Goal: Check status

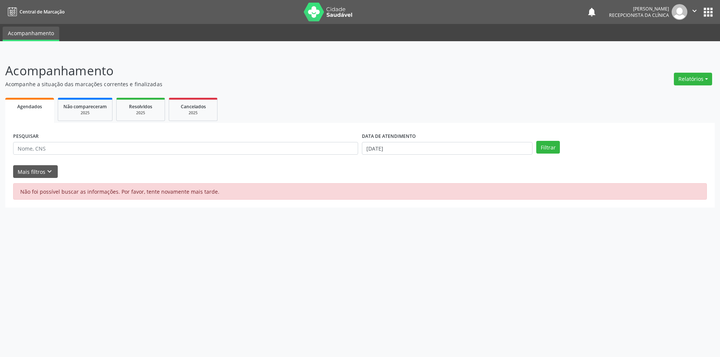
select select "7"
click at [475, 149] on input "[DATE]" at bounding box center [447, 148] width 171 height 13
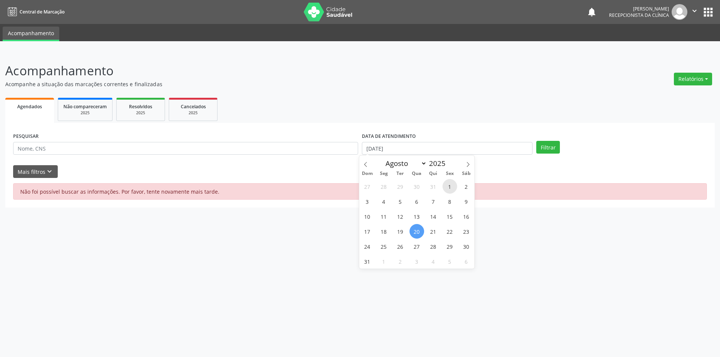
click at [446, 186] on span "1" at bounding box center [450, 186] width 15 height 15
type input "[DATE]"
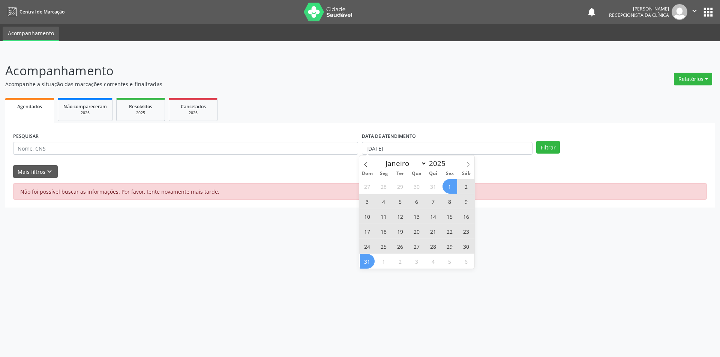
click at [362, 260] on span "31" at bounding box center [367, 261] width 15 height 15
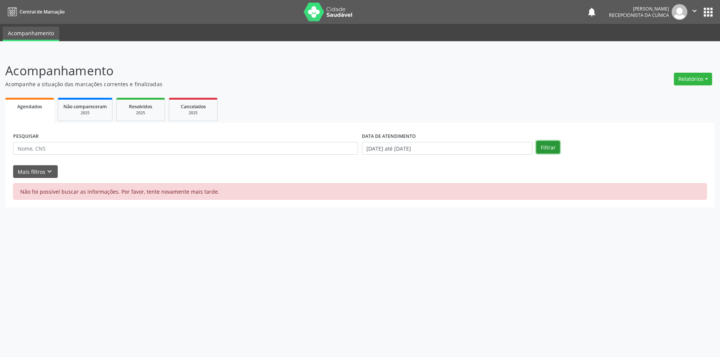
click at [550, 147] on button "Filtrar" at bounding box center [548, 147] width 24 height 13
click at [29, 110] on span "Agendados" at bounding box center [29, 107] width 25 height 6
click at [50, 170] on icon "keyboard_arrow_down" at bounding box center [49, 172] width 8 height 8
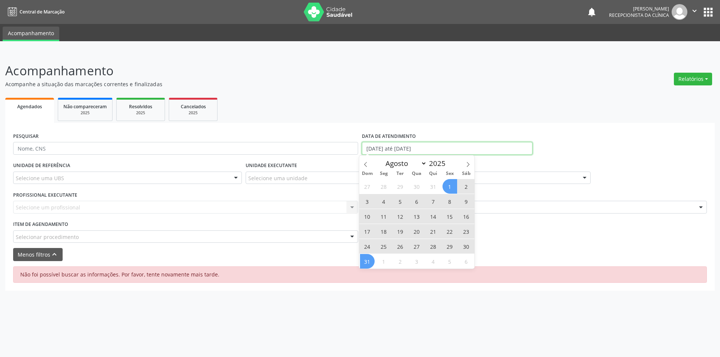
click at [449, 150] on input "[DATE] até [DATE]" at bounding box center [447, 148] width 171 height 13
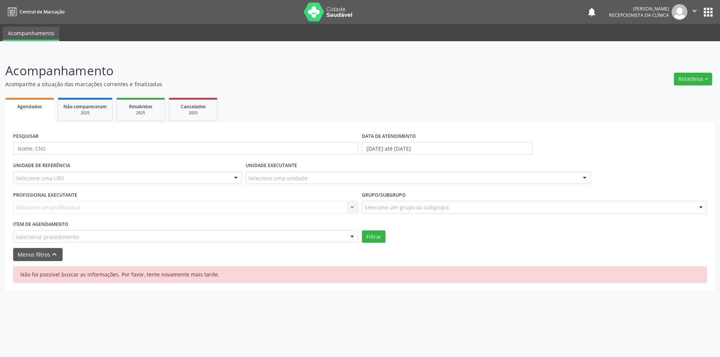
click at [247, 309] on div "Acompanhamento Acompanhe a situação das marcações correntes e finalizadas Relat…" at bounding box center [360, 205] width 720 height 306
click at [313, 181] on div at bounding box center [418, 178] width 345 height 13
click at [286, 115] on ul "Agendados Não compareceram 2025 Resolvidos 2025 Cancelados 2025" at bounding box center [360, 109] width 710 height 27
